Goal: Information Seeking & Learning: Learn about a topic

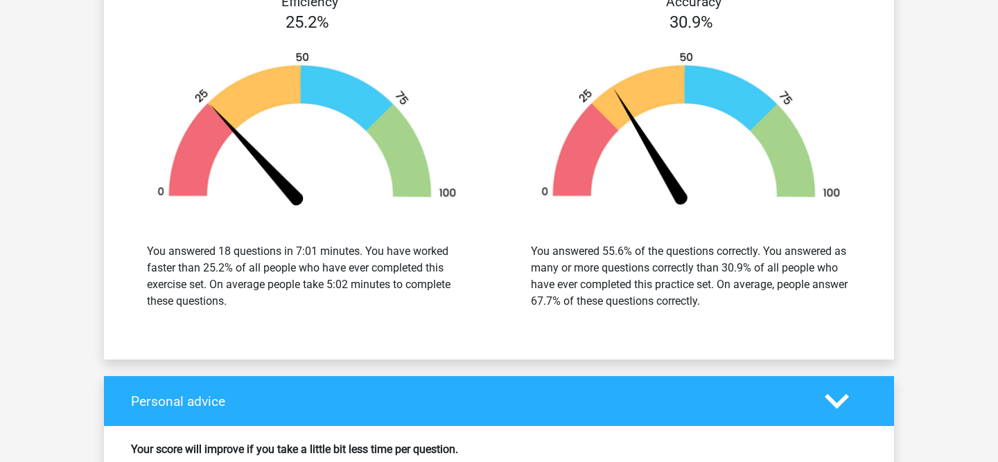
scroll to position [3147, 0]
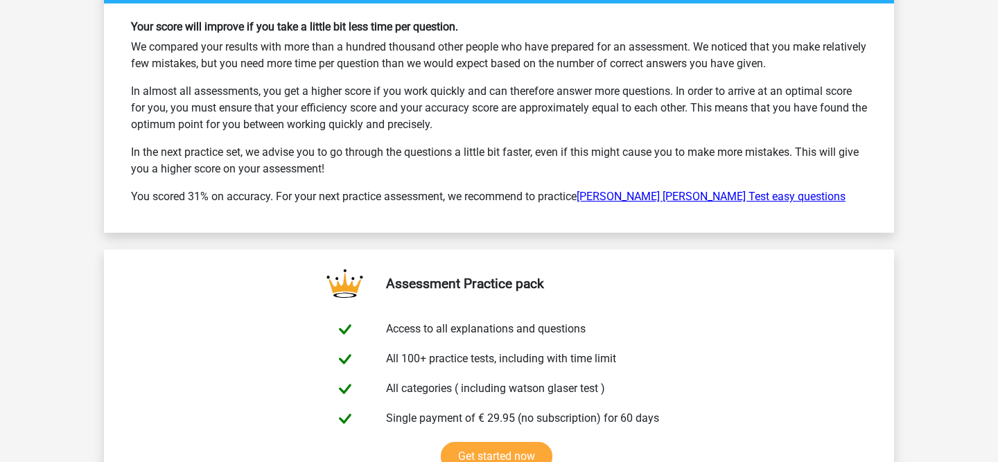
click at [657, 190] on link "[PERSON_NAME] [PERSON_NAME] Test easy questions" at bounding box center [711, 196] width 269 height 13
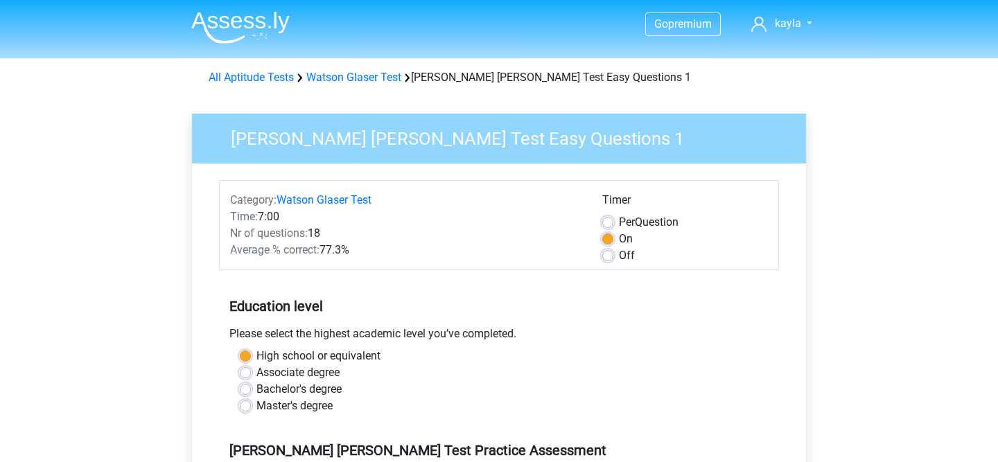
click at [619, 256] on label "Off" at bounding box center [627, 255] width 16 height 17
click at [609, 256] on input "Off" at bounding box center [607, 254] width 11 height 14
radio input "true"
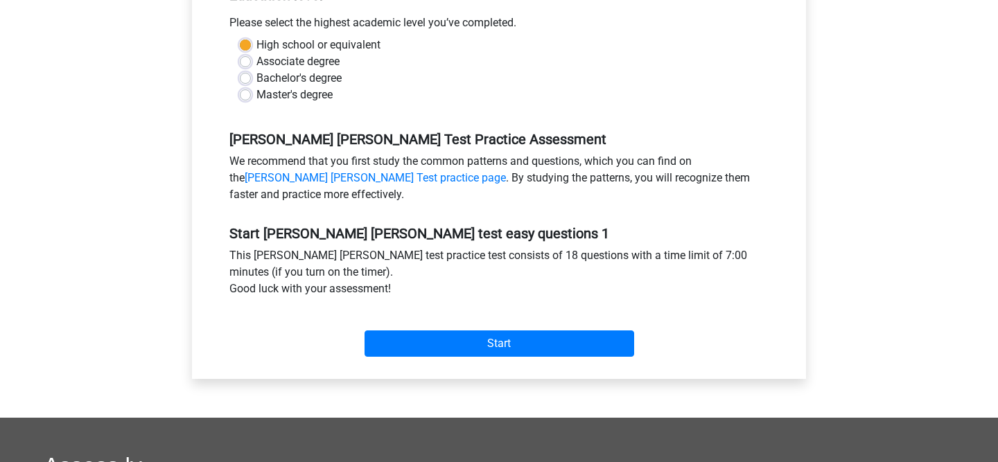
scroll to position [347, 0]
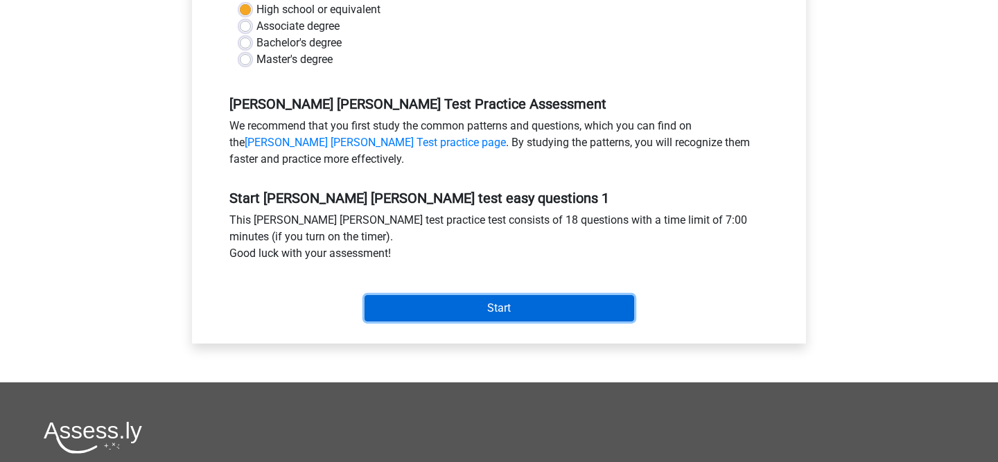
click at [484, 311] on input "Start" at bounding box center [500, 308] width 270 height 26
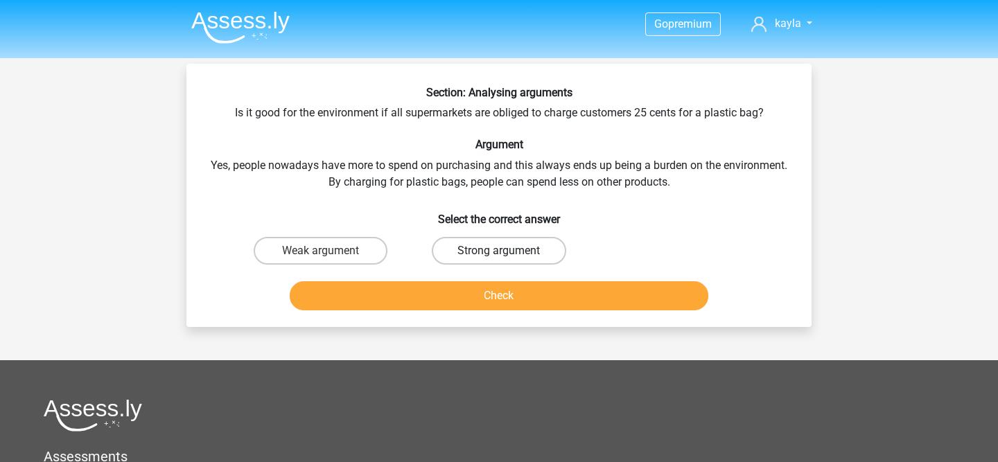
click at [480, 258] on label "Strong argument" at bounding box center [499, 251] width 134 height 28
click at [499, 258] on input "Strong argument" at bounding box center [503, 255] width 9 height 9
radio input "true"
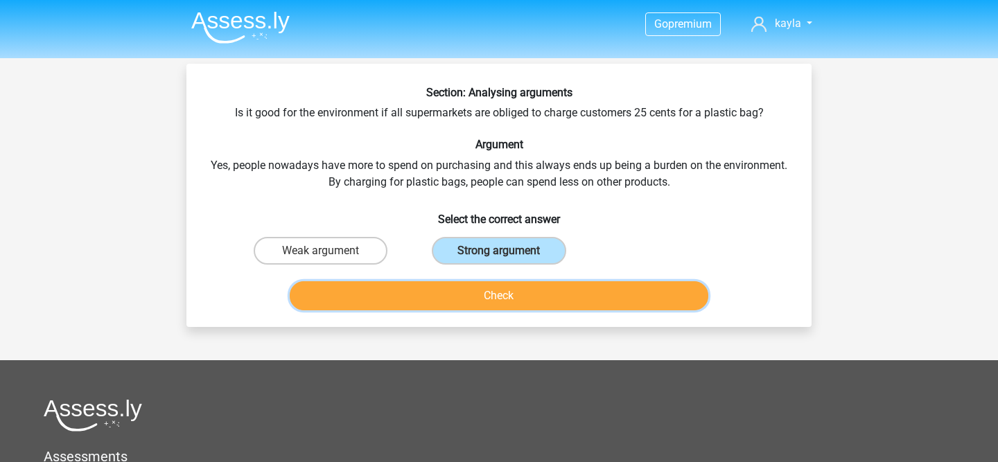
click at [497, 305] on button "Check" at bounding box center [499, 295] width 419 height 29
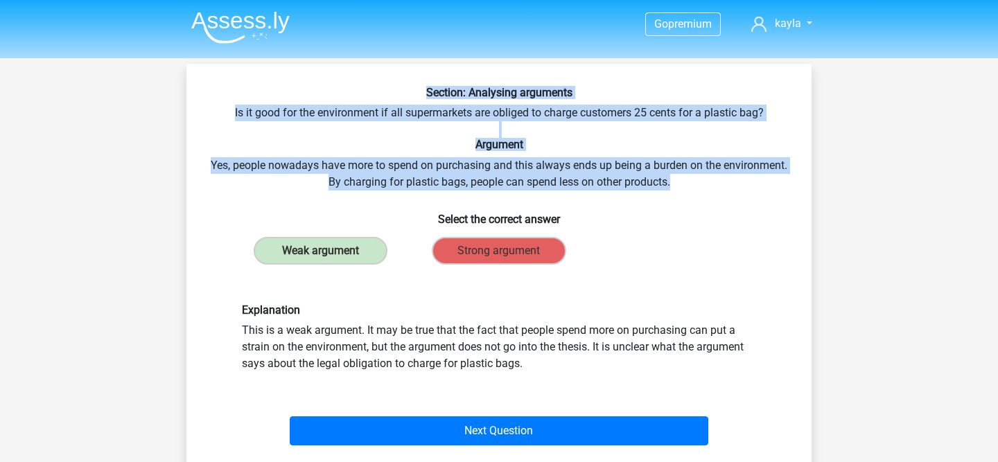
drag, startPoint x: 679, startPoint y: 182, endPoint x: 237, endPoint y: 89, distance: 451.0
click at [237, 89] on div "Section: Analysing arguments Is it good for the environment if all supermarkets…" at bounding box center [499, 268] width 614 height 365
copy div "Section: Analysing arguments Is it good for the environment if all supermarkets…"
